Goal: Information Seeking & Learning: Learn about a topic

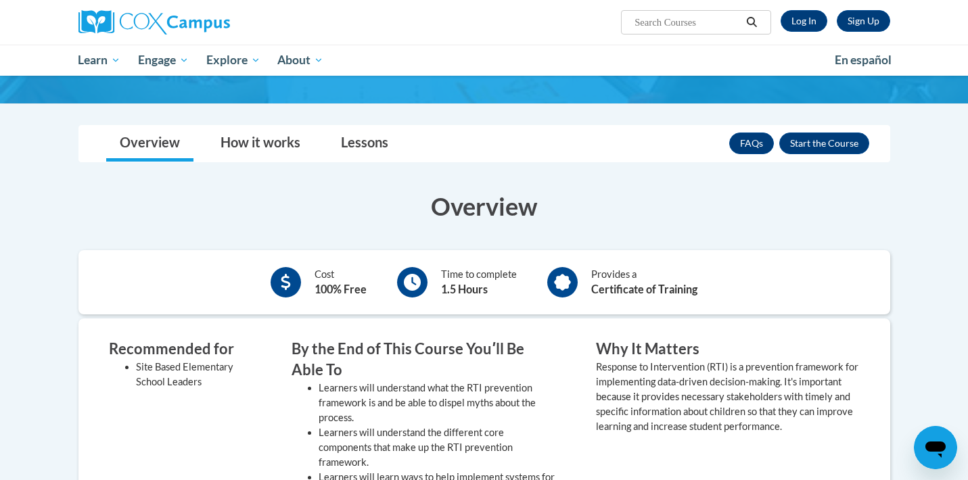
scroll to position [206, 0]
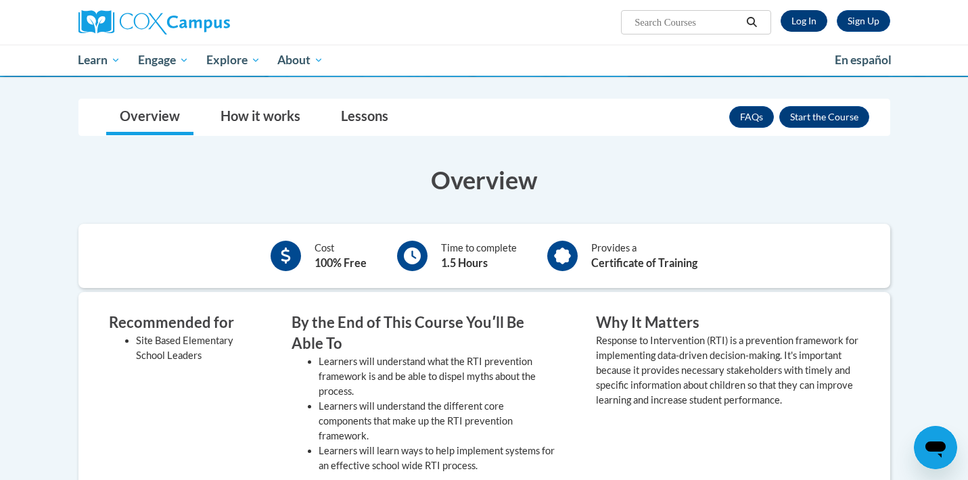
click at [800, 19] on link "Log In" at bounding box center [804, 21] width 47 height 22
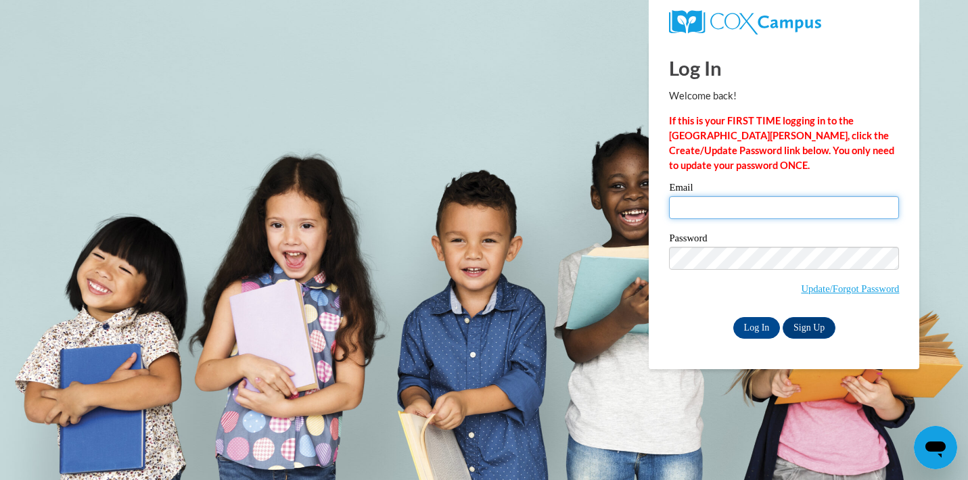
type input "rscaggs3@ivytech.edu"
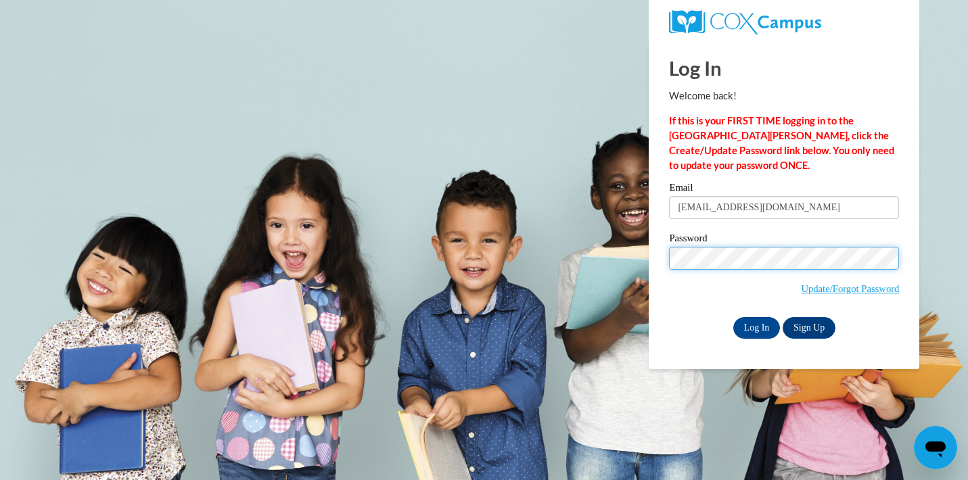
click at [756, 325] on input "Log In" at bounding box center [756, 328] width 47 height 22
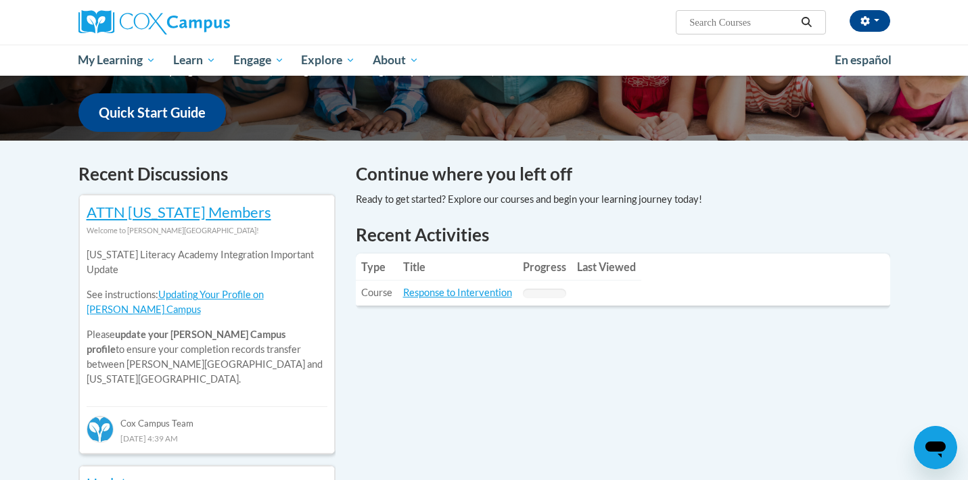
scroll to position [432, 0]
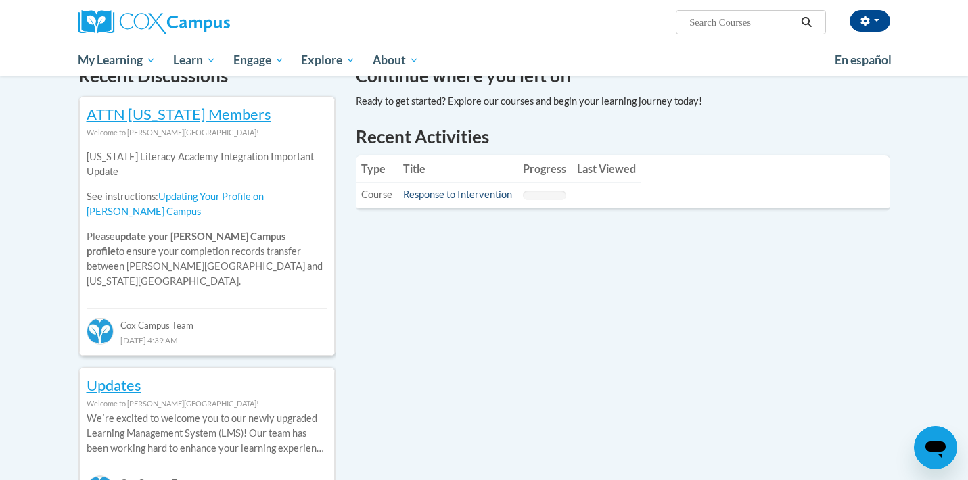
click at [467, 196] on link "Response to Intervention" at bounding box center [457, 194] width 109 height 11
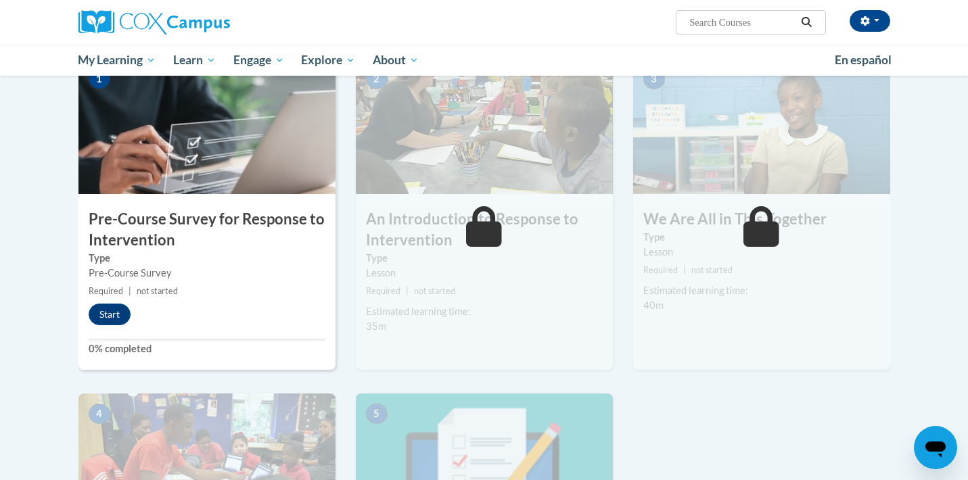
scroll to position [423, 0]
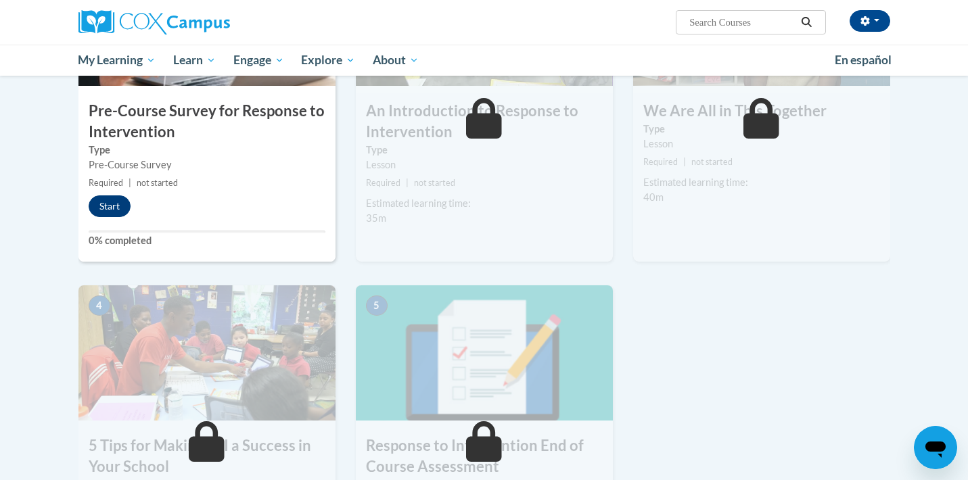
click at [114, 207] on button "Start" at bounding box center [110, 206] width 42 height 22
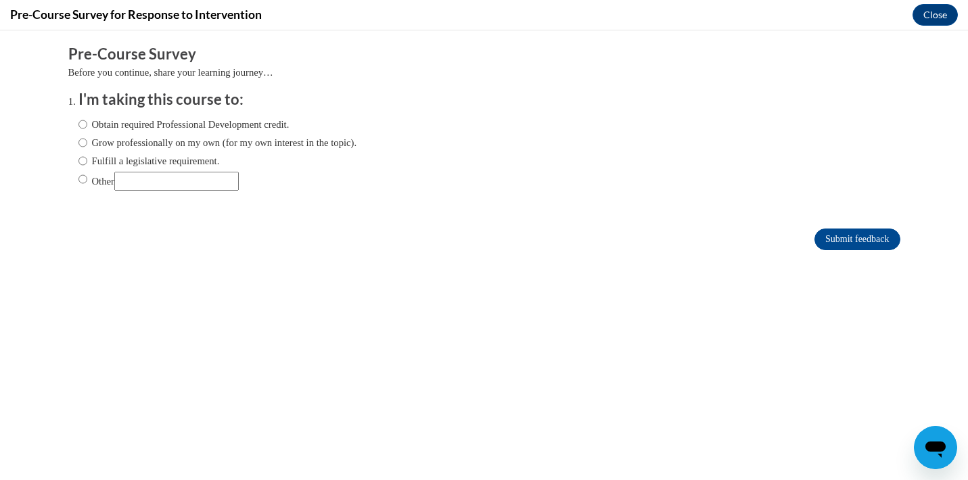
scroll to position [0, 0]
click at [178, 122] on label "Obtain required Professional Development credit." at bounding box center [183, 124] width 211 height 15
click at [87, 122] on input "Obtain required Professional Development credit." at bounding box center [82, 124] width 9 height 15
radio input "true"
click at [853, 241] on input "Submit feedback" at bounding box center [856, 240] width 85 height 22
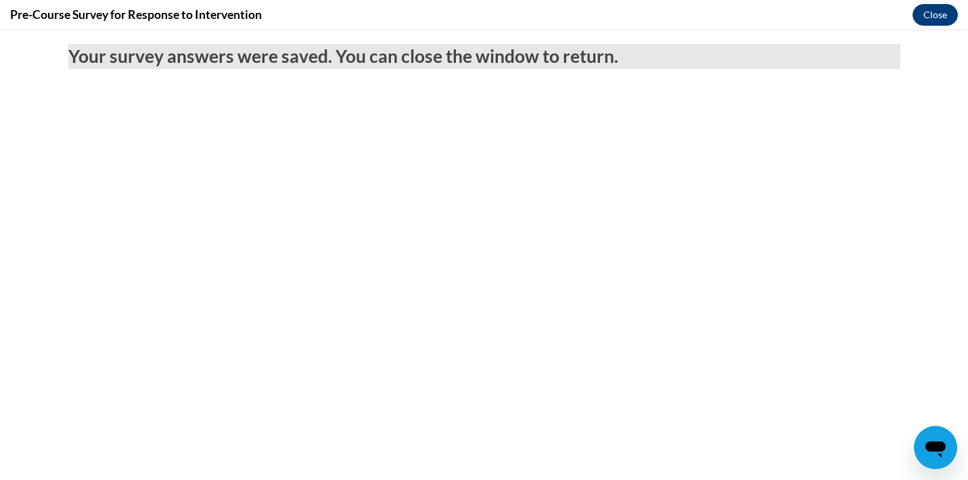
click at [940, 9] on button "Close" at bounding box center [934, 15] width 45 height 22
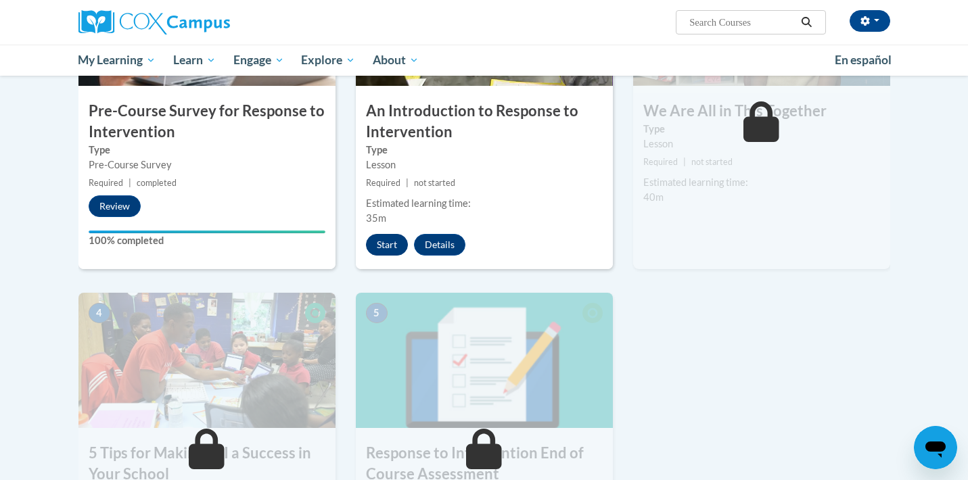
click at [392, 242] on button "Start" at bounding box center [387, 245] width 42 height 22
